Goal: Information Seeking & Learning: Learn about a topic

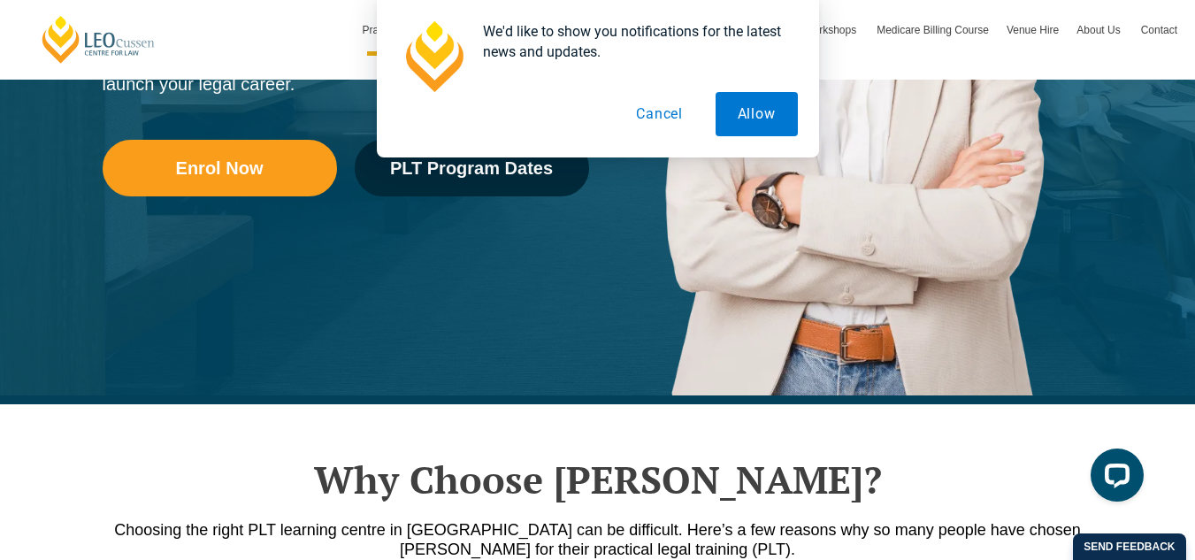
click at [677, 112] on button "Cancel" at bounding box center [659, 114] width 91 height 44
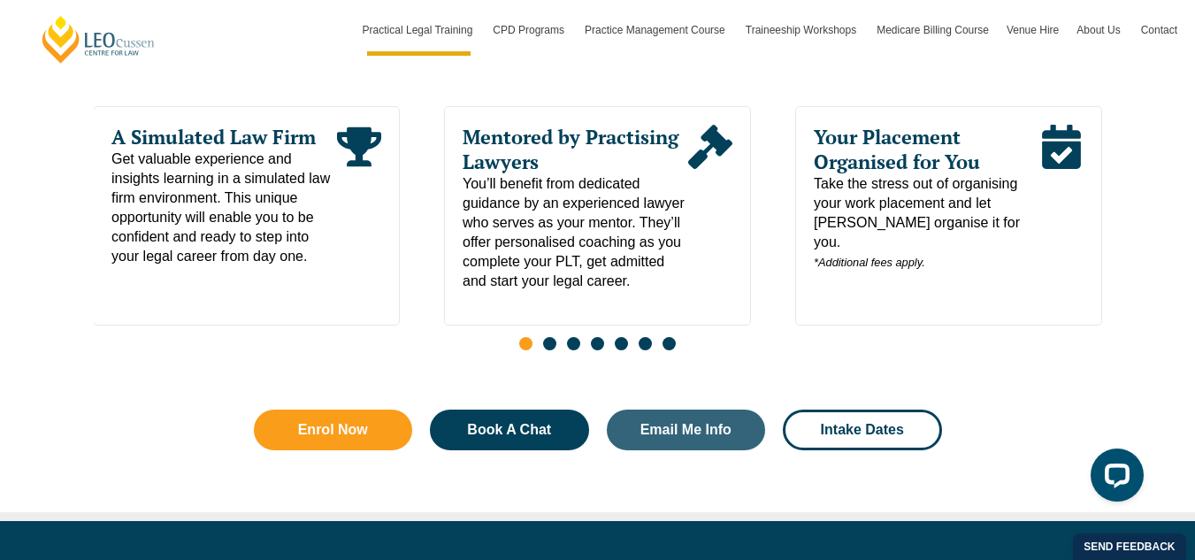
scroll to position [990, 0]
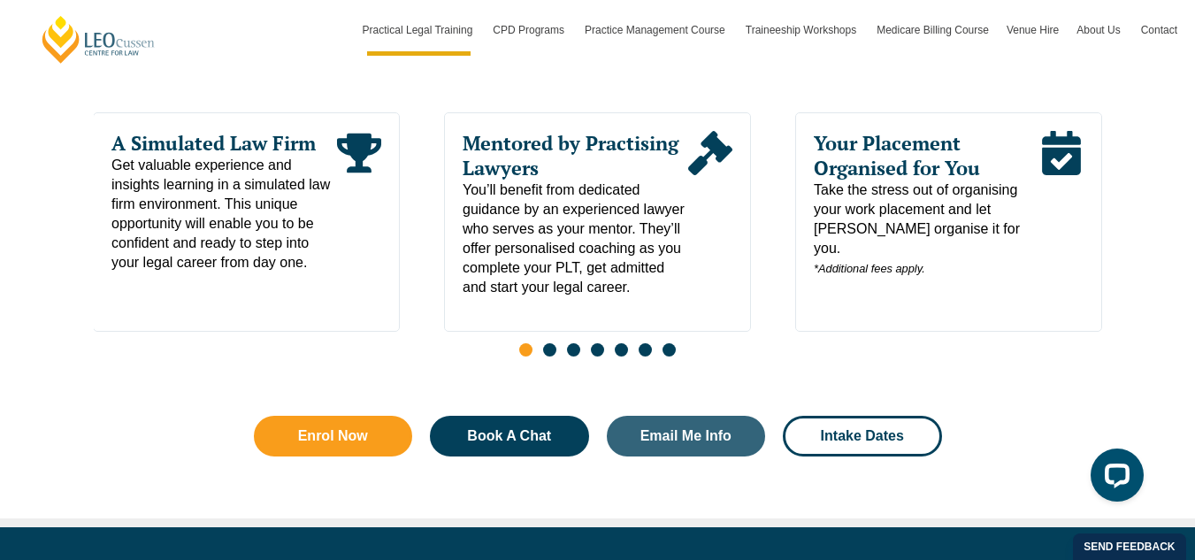
click at [552, 350] on span "Go to slide 2" at bounding box center [549, 349] width 13 height 13
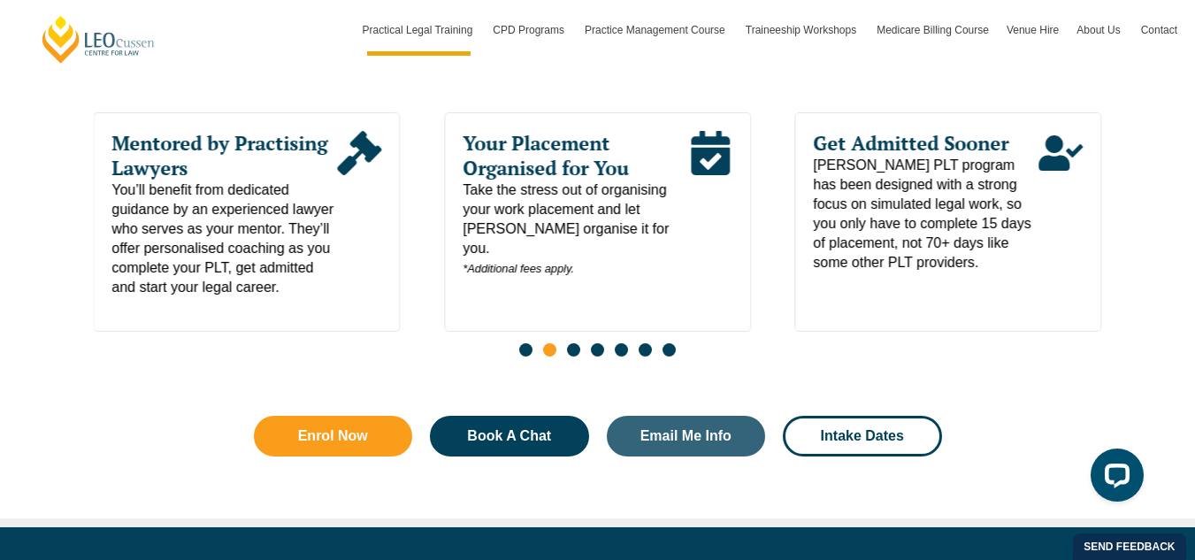
click at [555, 152] on span "Your Placement Organised for You" at bounding box center [576, 156] width 226 height 50
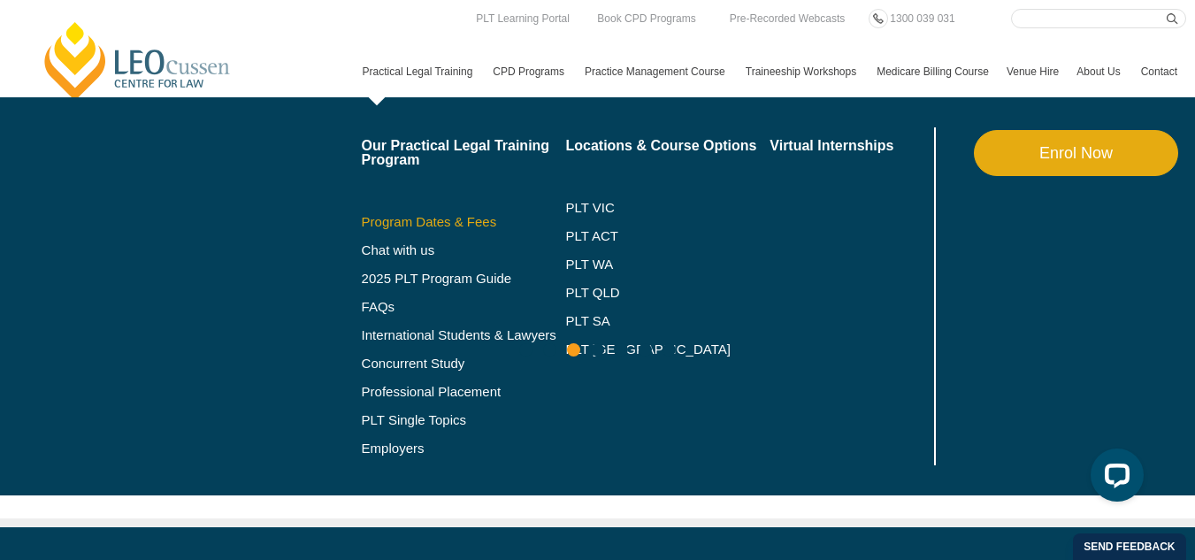
click at [362, 229] on link "Program Dates & Fees" at bounding box center [464, 222] width 204 height 14
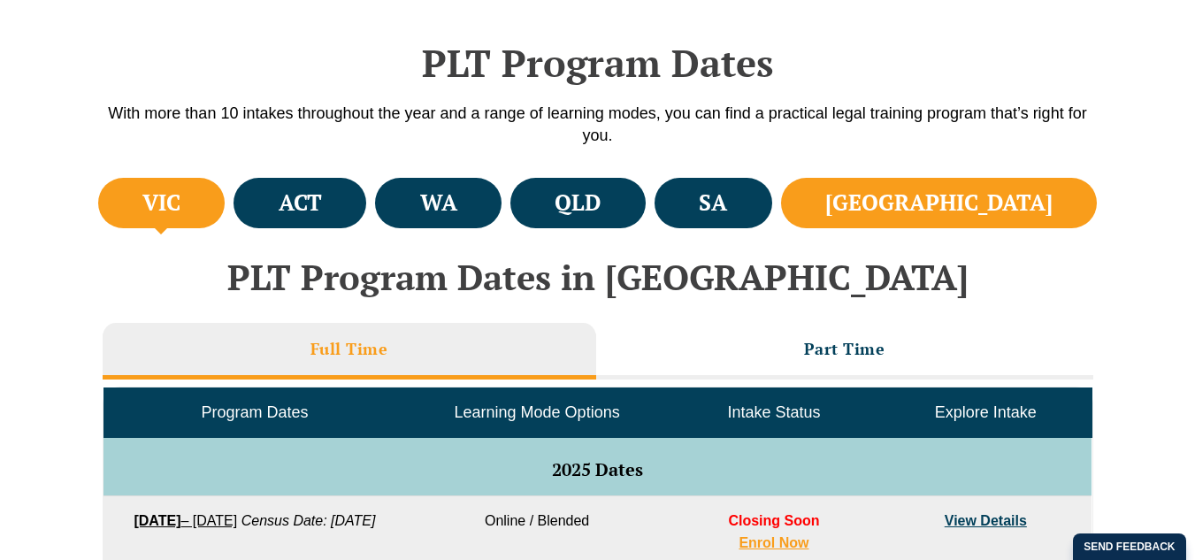
click at [1005, 196] on h4 "NSW" at bounding box center [938, 202] width 227 height 29
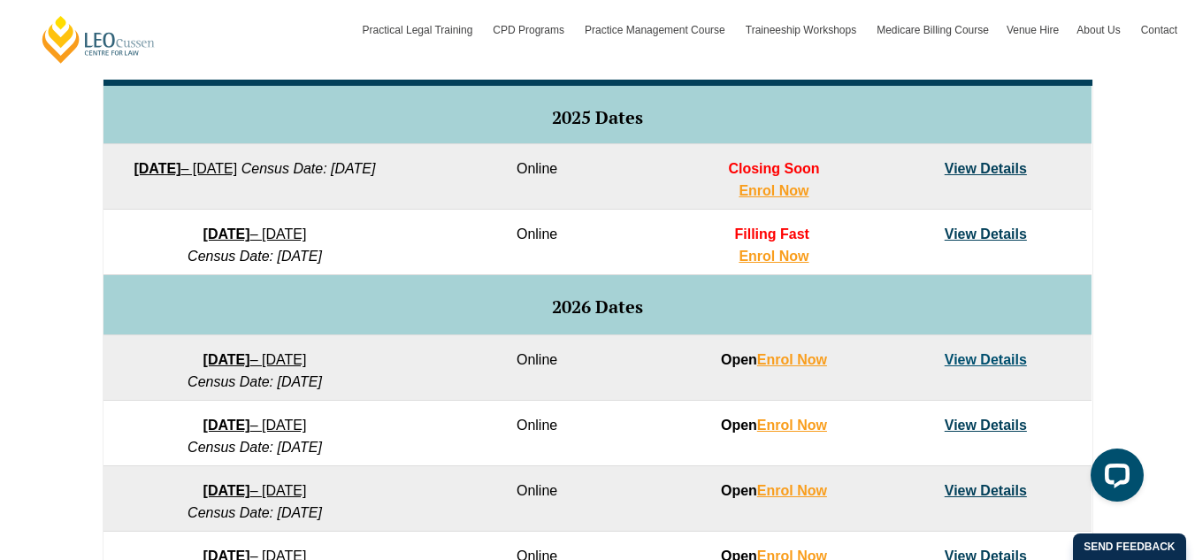
scroll to position [955, 0]
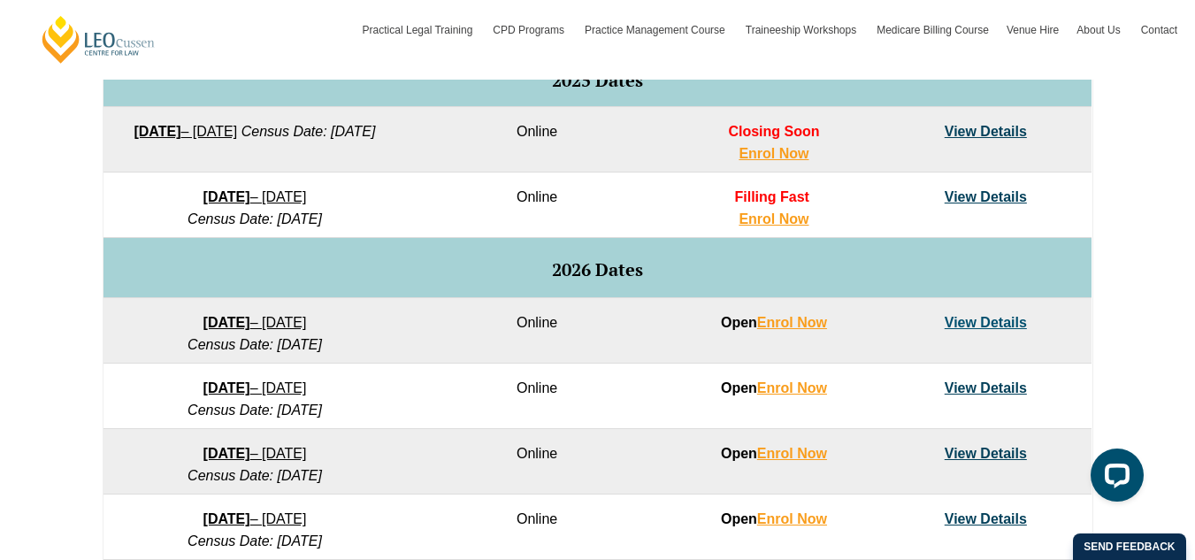
click at [1004, 135] on link "View Details" at bounding box center [985, 131] width 82 height 15
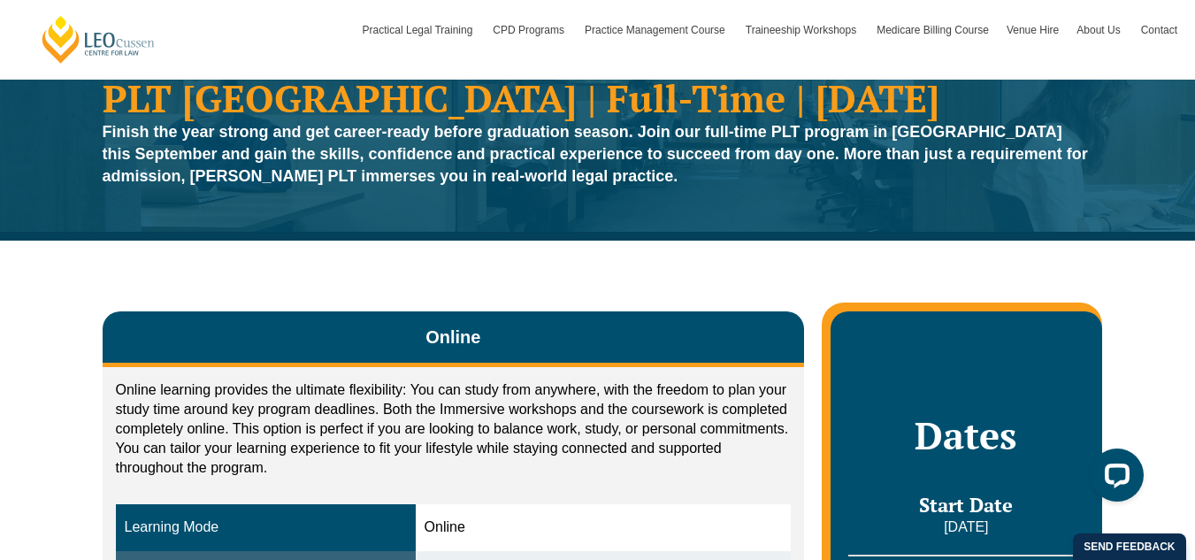
scroll to position [71, 0]
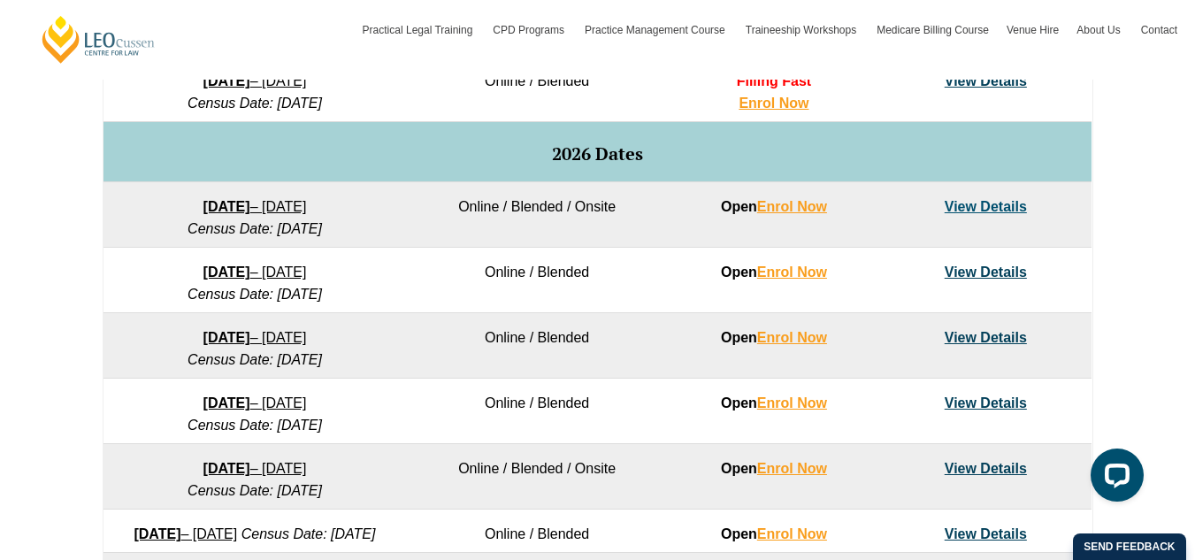
scroll to position [1097, 0]
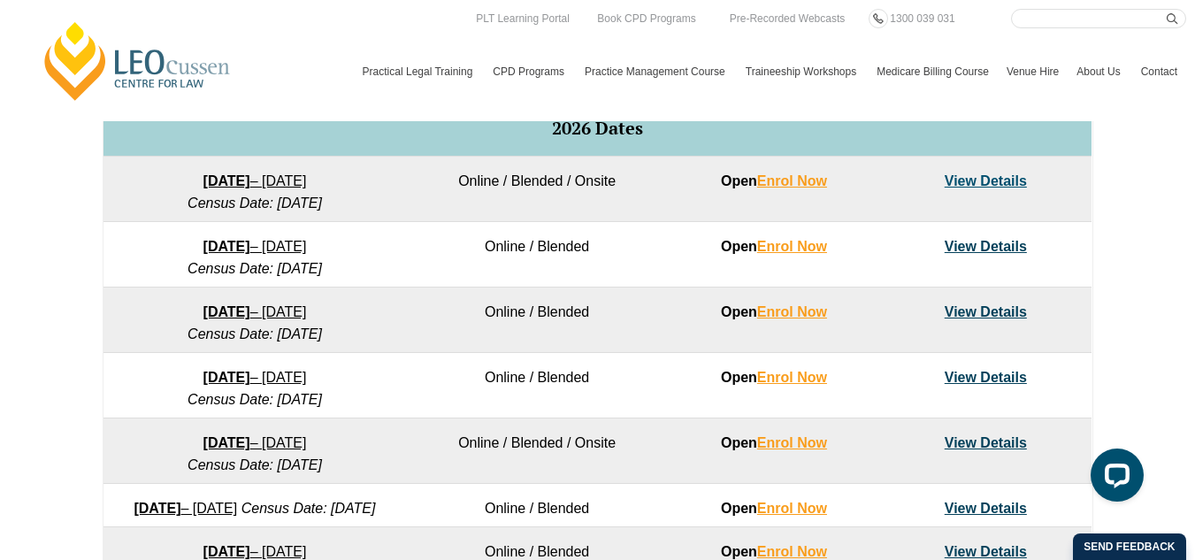
click at [1006, 180] on link "View Details" at bounding box center [985, 180] width 82 height 15
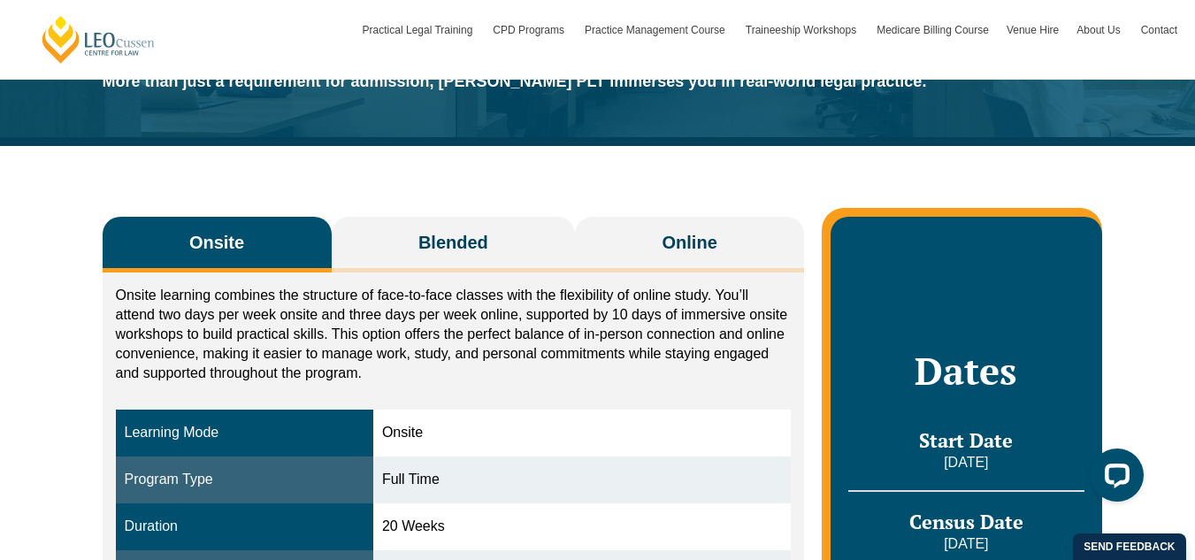
scroll to position [177, 0]
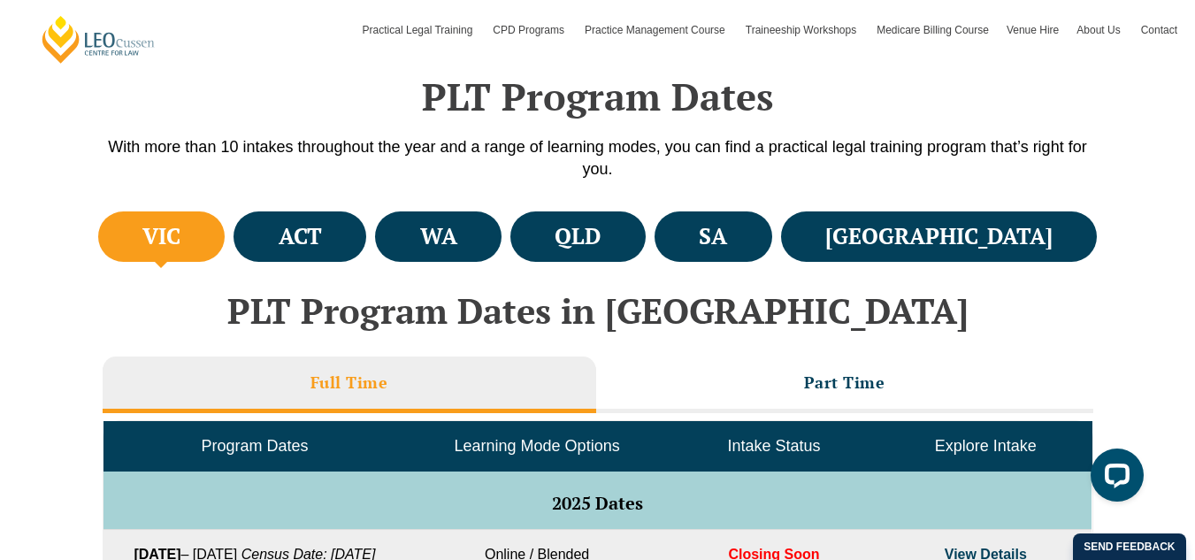
scroll to position [566, 0]
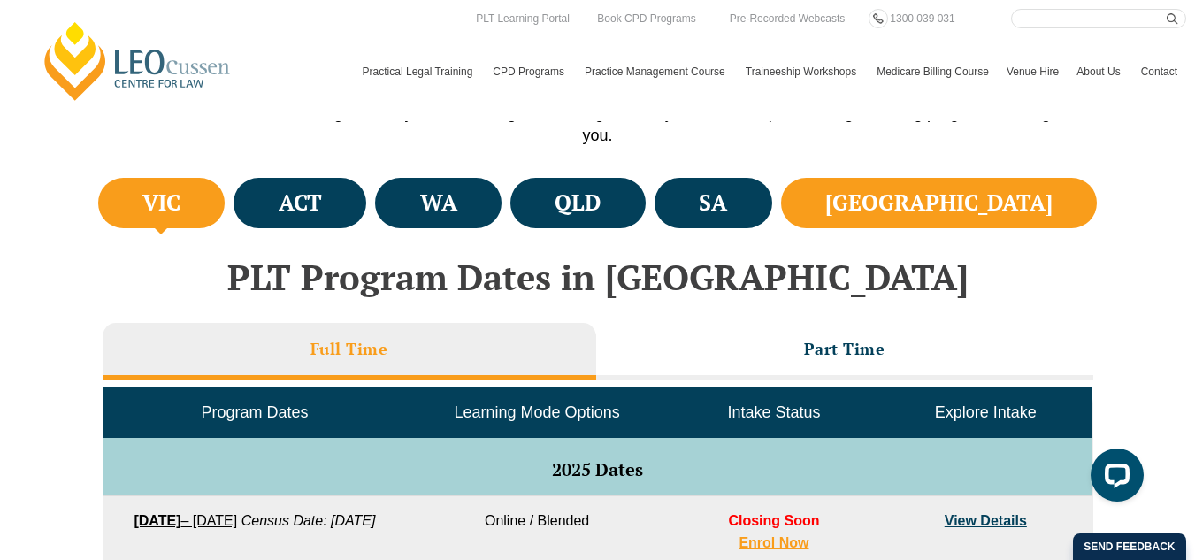
click at [978, 212] on li "NSW" at bounding box center [939, 203] width 317 height 50
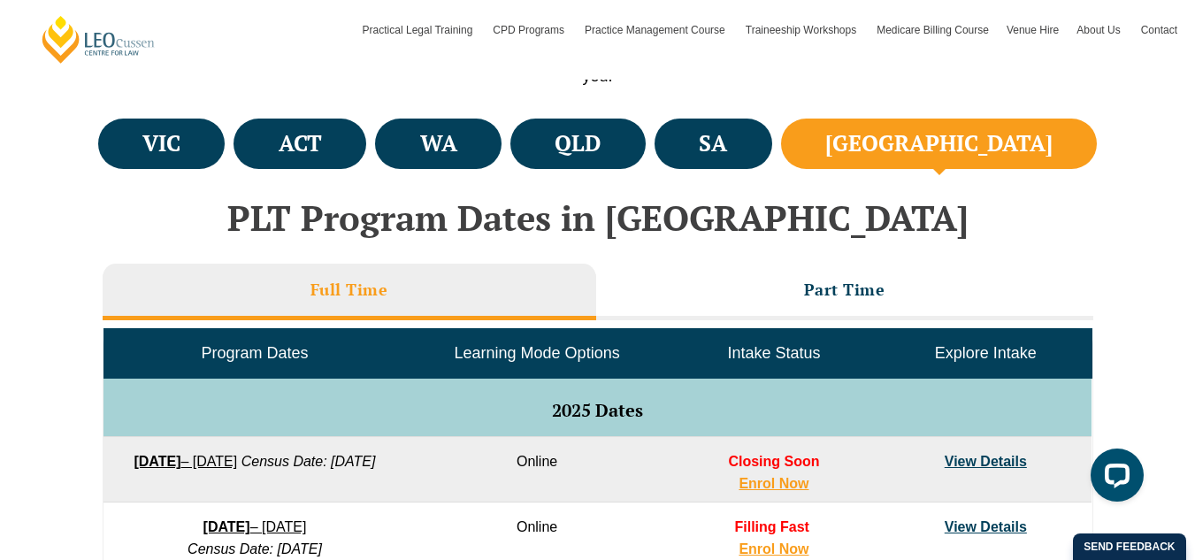
scroll to position [601, 0]
